Goal: Check status: Check status

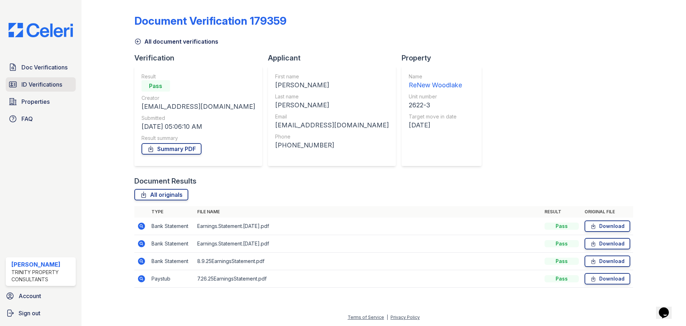
drag, startPoint x: 0, startPoint y: 0, endPoint x: 20, endPoint y: 86, distance: 88.4
click at [20, 86] on link "ID Verifications" at bounding box center [41, 84] width 70 height 14
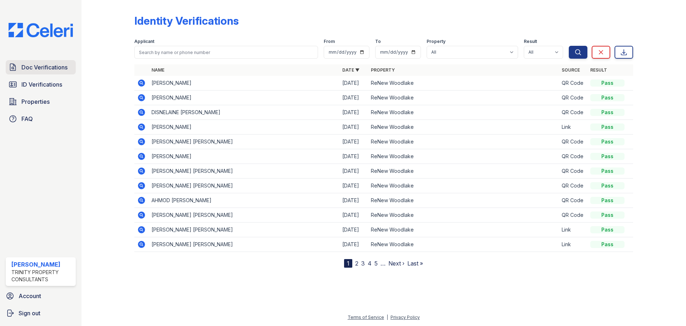
click at [39, 70] on span "Doc Verifications" at bounding box center [44, 67] width 46 height 9
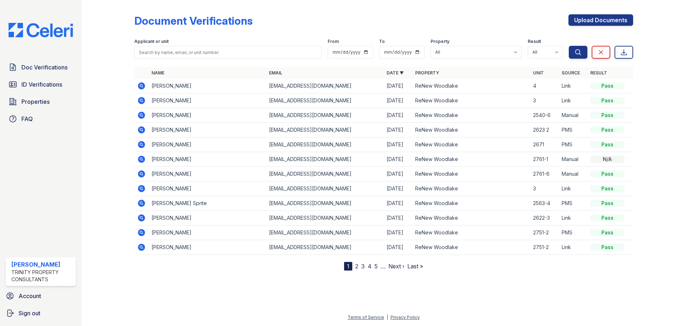
click at [144, 88] on icon at bounding box center [141, 85] width 7 height 7
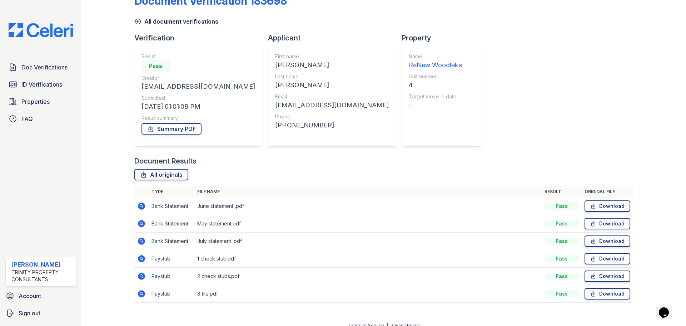
scroll to position [28, 0]
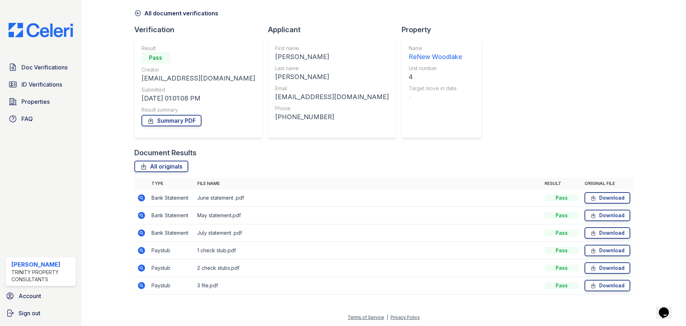
click at [142, 253] on icon at bounding box center [141, 250] width 7 height 7
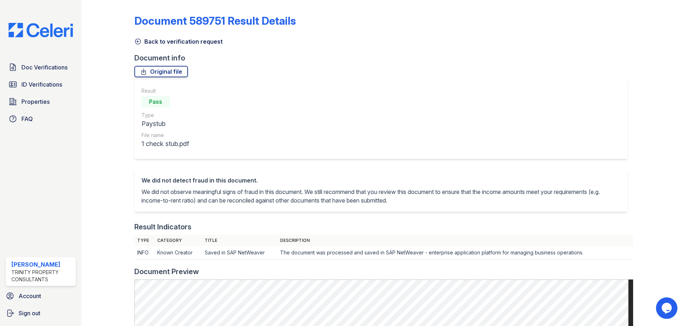
click at [135, 39] on icon at bounding box center [137, 41] width 7 height 7
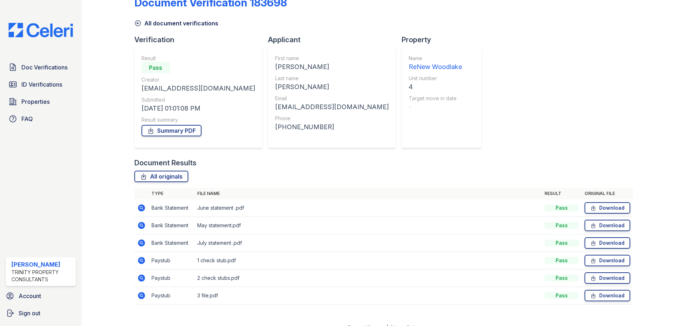
scroll to position [28, 0]
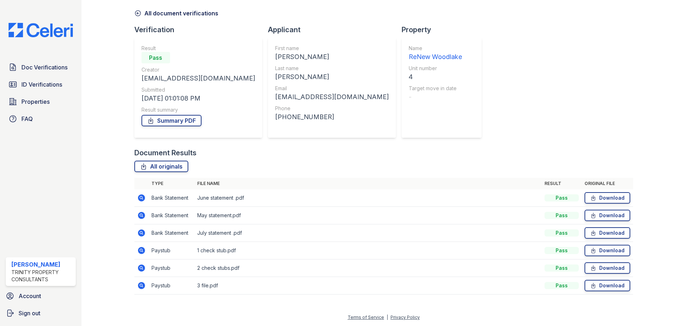
click at [140, 264] on icon at bounding box center [141, 267] width 7 height 7
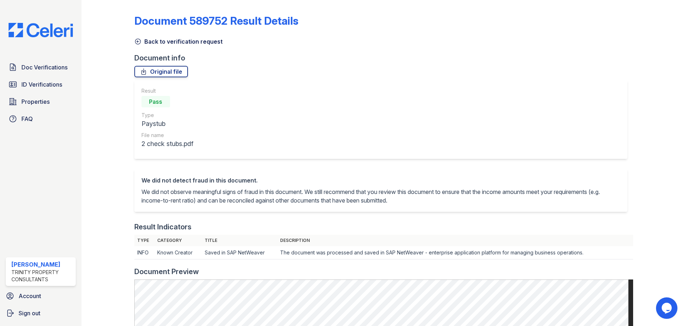
click at [137, 43] on icon at bounding box center [137, 41] width 7 height 7
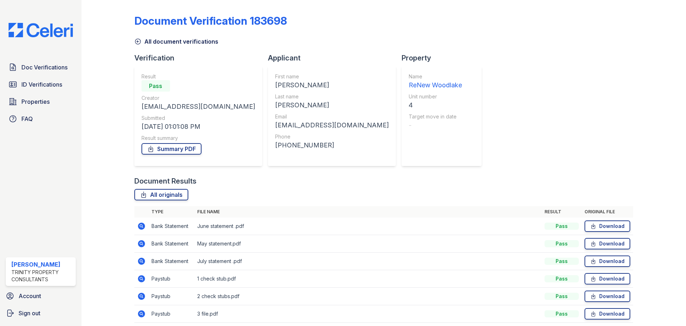
click at [144, 312] on icon at bounding box center [141, 313] width 7 height 7
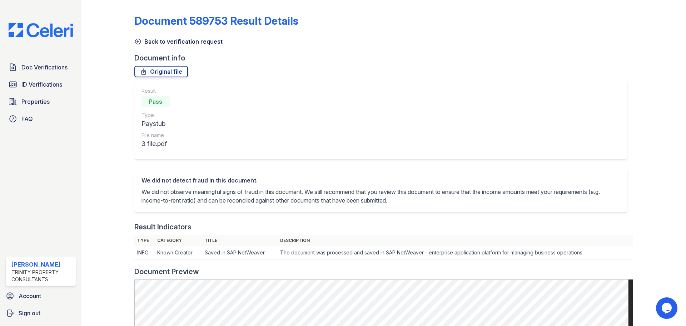
click at [135, 40] on icon at bounding box center [137, 41] width 7 height 7
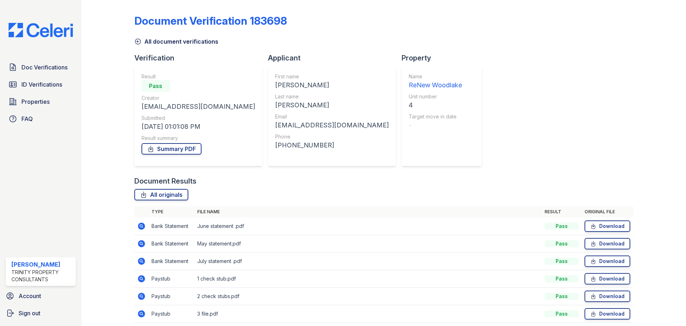
click at [135, 40] on icon at bounding box center [137, 41] width 7 height 7
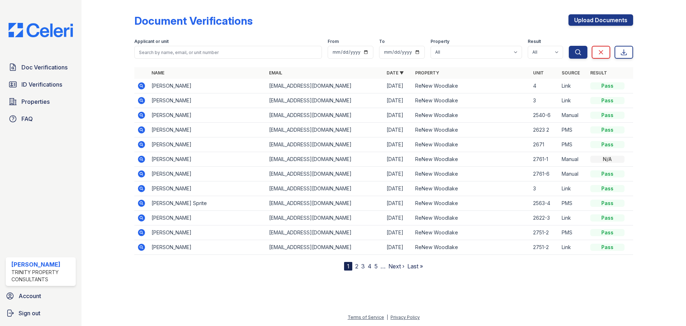
click at [140, 205] on icon at bounding box center [141, 202] width 7 height 7
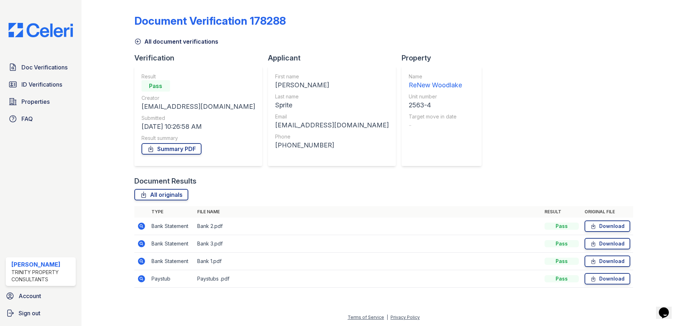
click at [146, 277] on td at bounding box center [141, 279] width 14 height 18
click at [144, 278] on icon at bounding box center [141, 278] width 7 height 7
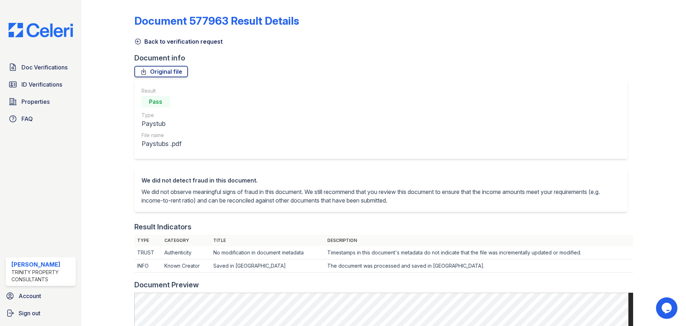
click at [137, 38] on icon at bounding box center [137, 41] width 7 height 7
